Goal: Find specific page/section: Find specific page/section

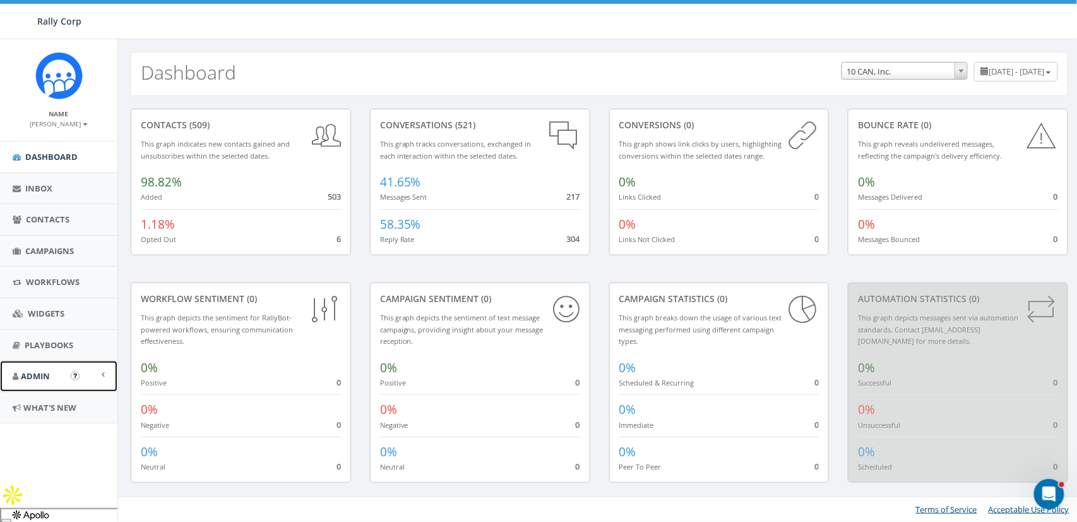
click at [39, 374] on span "Admin" at bounding box center [35, 375] width 29 height 11
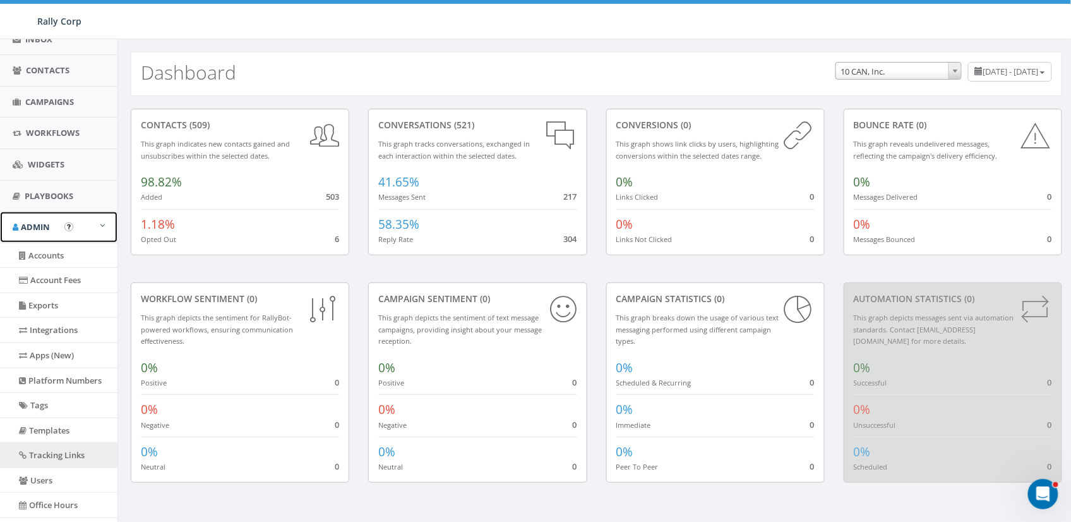
scroll to position [231, 0]
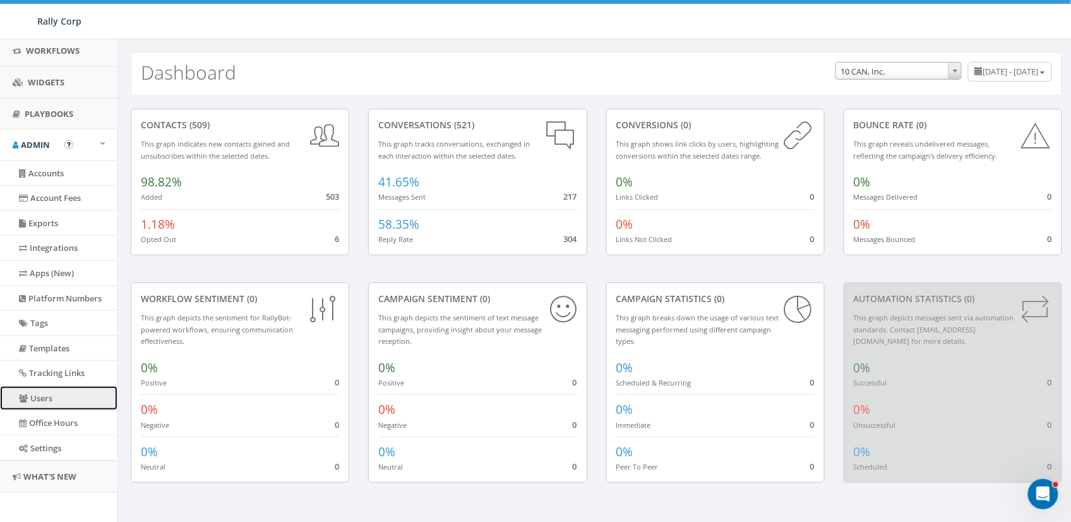
click at [33, 401] on link "Users" at bounding box center [58, 398] width 117 height 25
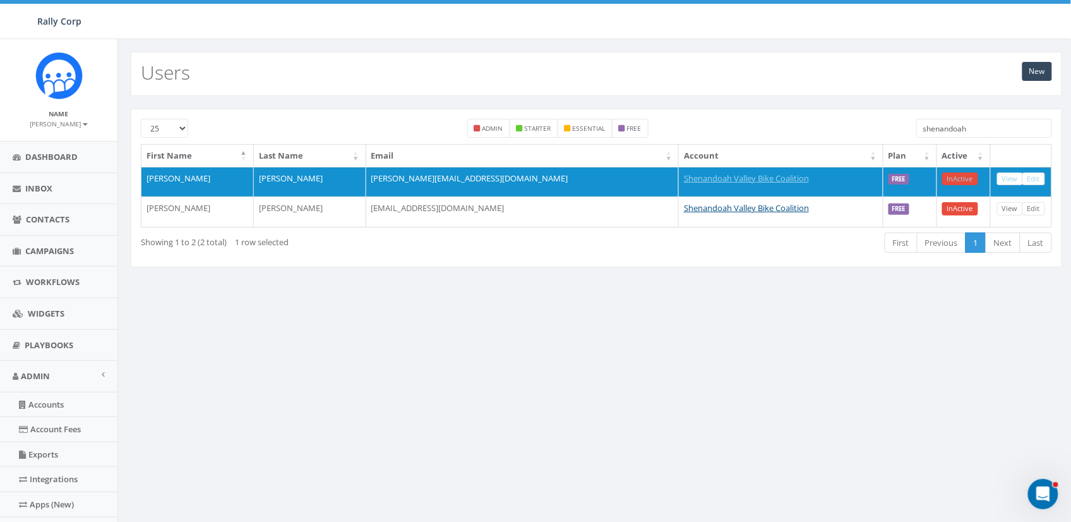
click at [962, 128] on input "shenandoah" at bounding box center [984, 128] width 136 height 19
paste input "[DOMAIN_NAME]"
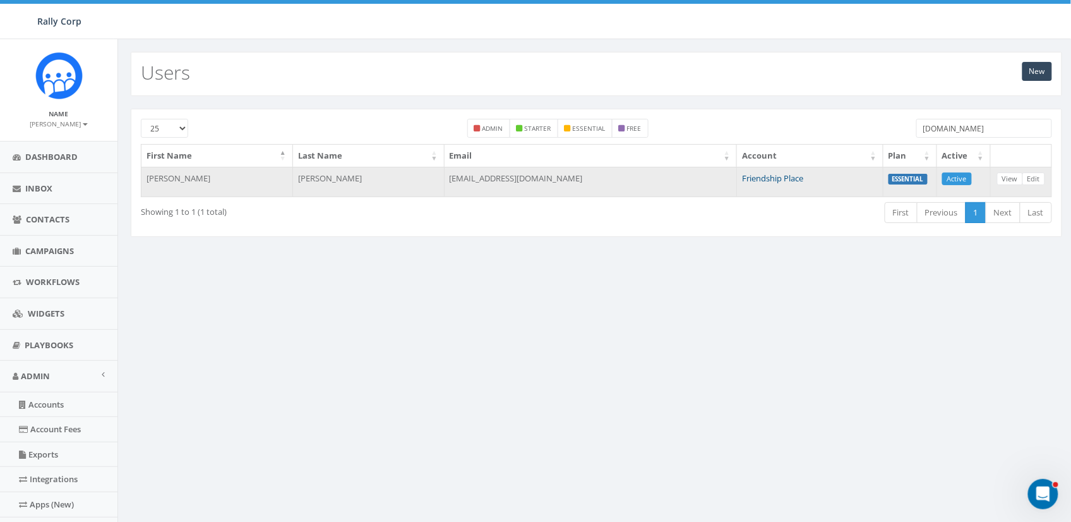
type input "[DOMAIN_NAME]"
click at [763, 175] on link "Friendship Place" at bounding box center [772, 177] width 61 height 11
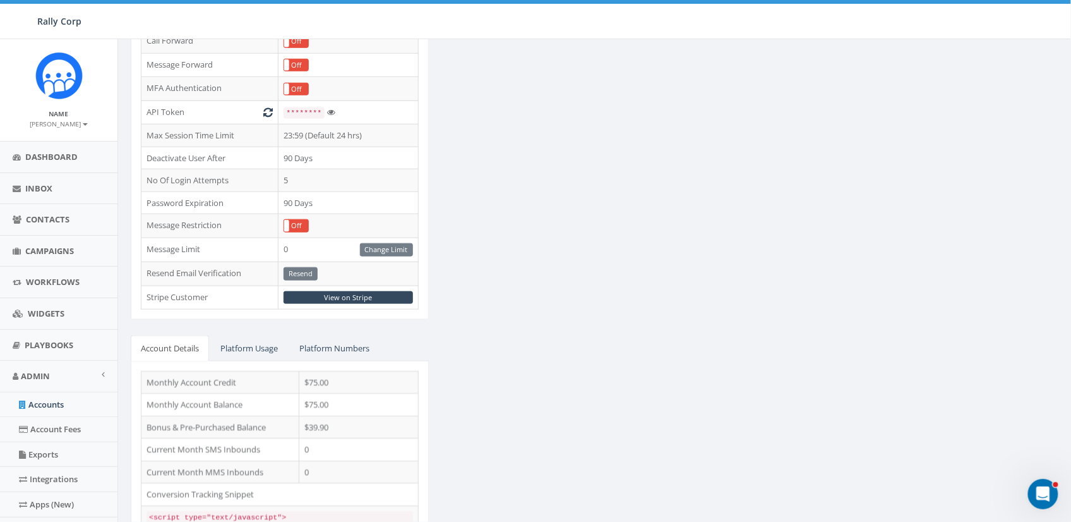
scroll to position [350, 0]
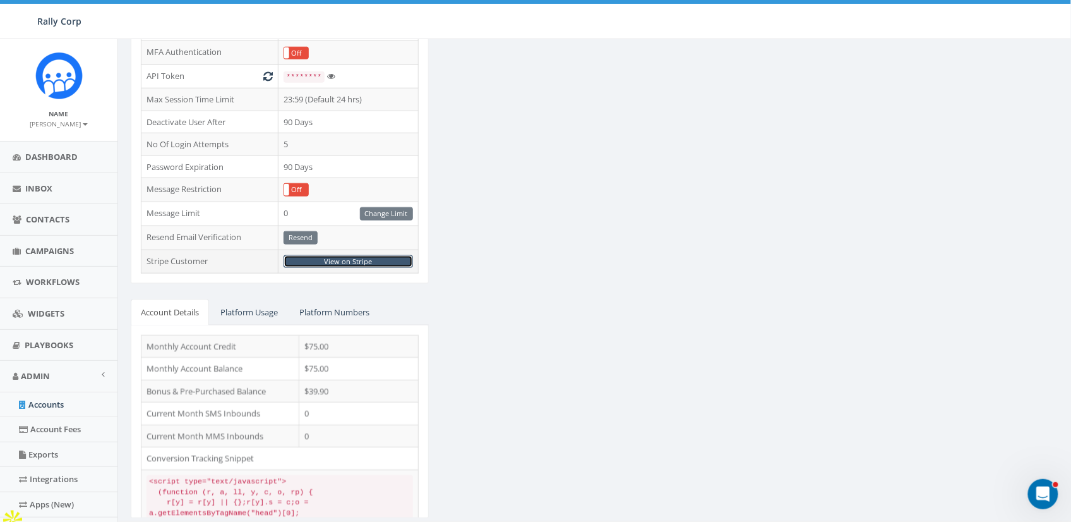
click at [349, 258] on link "View on Stripe" at bounding box center [348, 261] width 129 height 13
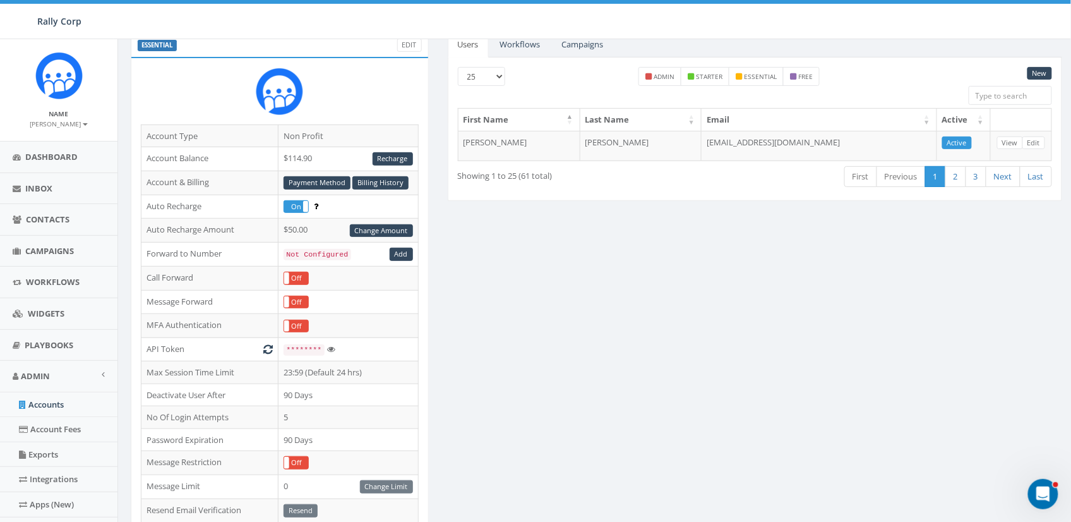
scroll to position [0, 0]
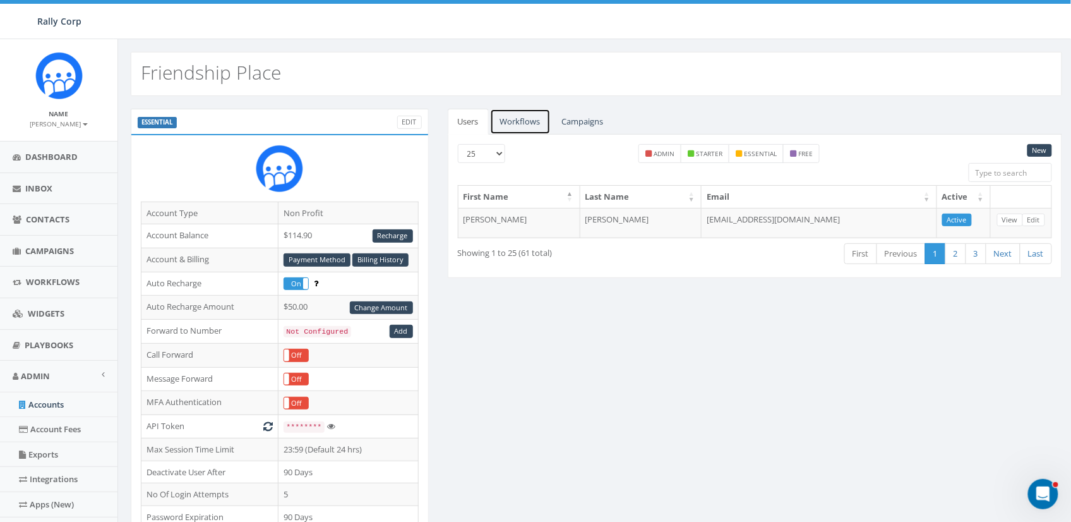
click at [531, 133] on link "Workflows" at bounding box center [520, 122] width 61 height 26
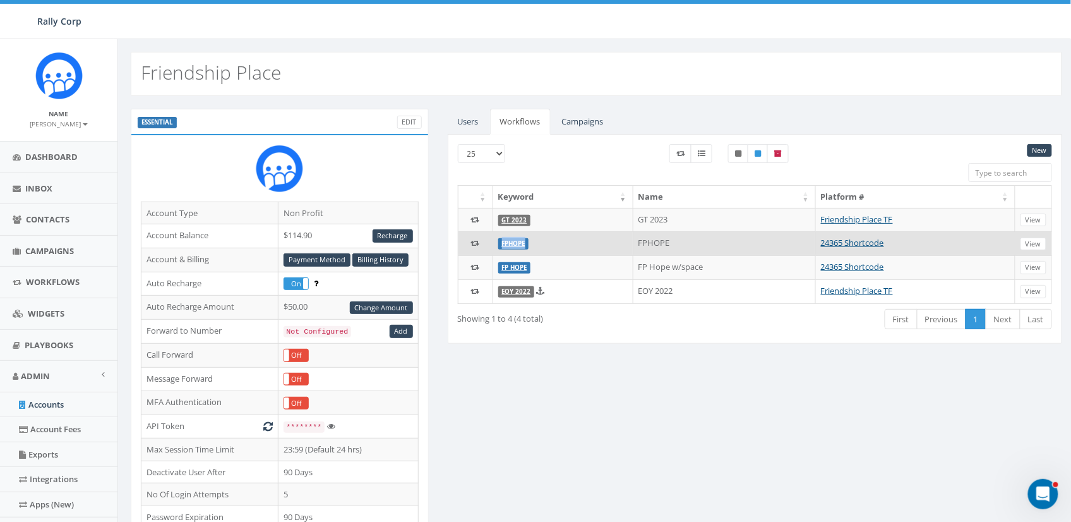
drag, startPoint x: 532, startPoint y: 246, endPoint x: 498, endPoint y: 247, distance: 34.1
click at [498, 247] on td "FPHOPE" at bounding box center [563, 243] width 140 height 24
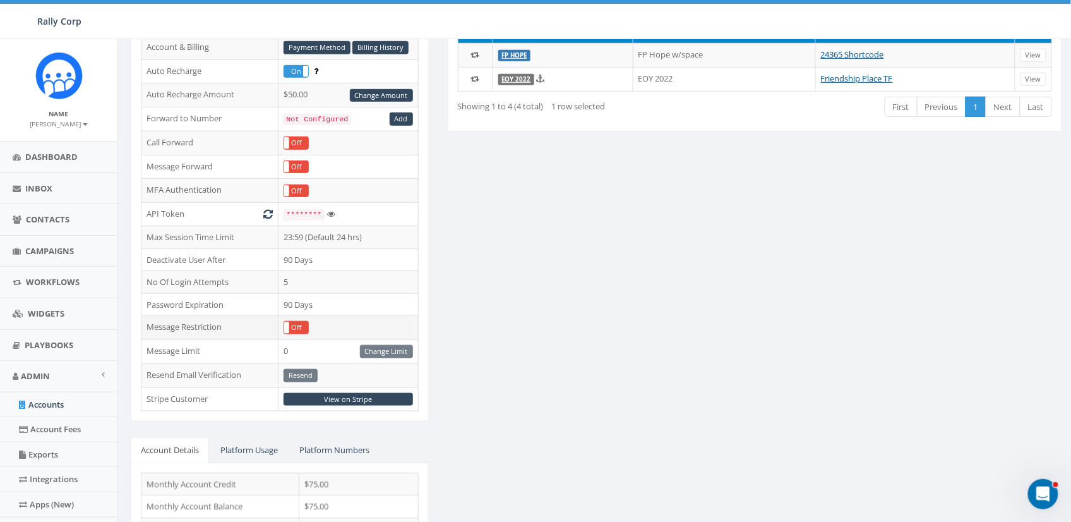
scroll to position [256, 0]
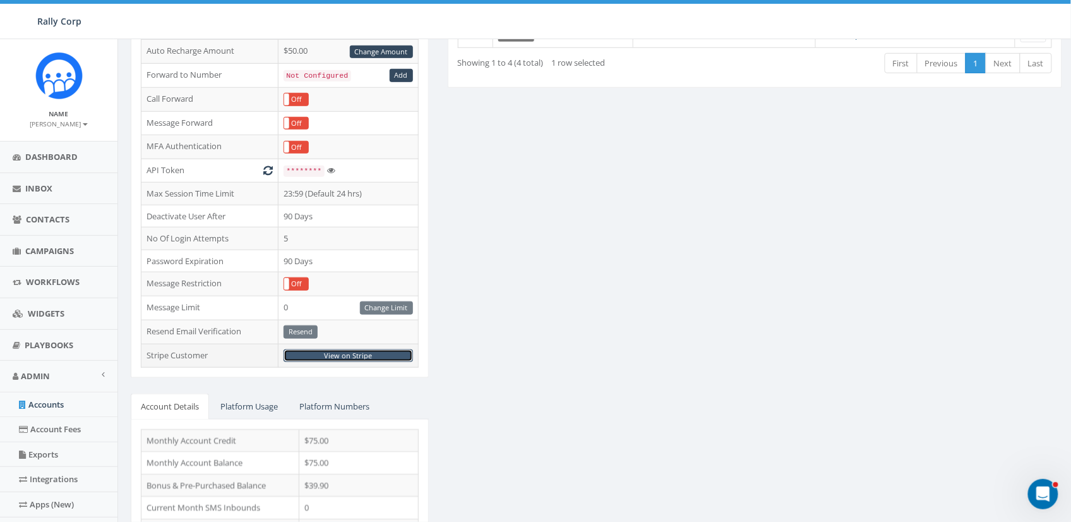
click at [338, 356] on link "View on Stripe" at bounding box center [348, 355] width 129 height 13
